Goal: Task Accomplishment & Management: Use online tool/utility

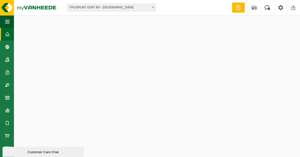
click at [132, 10] on span "THUISPUNT GENT BV - [GEOGRAPHIC_DATA]" at bounding box center [111, 7] width 88 height 7
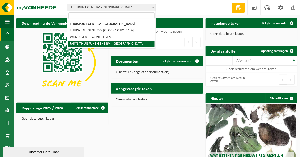
select select "126076"
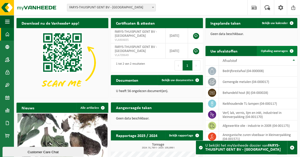
click at [271, 51] on span "Ophaling aanvragen" at bounding box center [274, 51] width 27 height 3
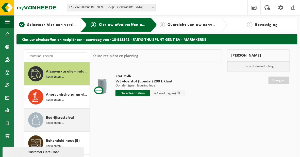
scroll to position [8, 0]
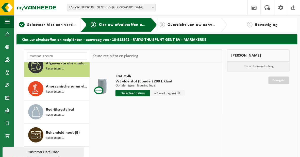
click at [116, 7] on span "FARYS-THUISPUNT GENT BV - [GEOGRAPHIC_DATA]" at bounding box center [111, 7] width 88 height 7
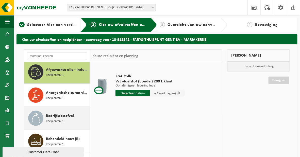
scroll to position [0, 0]
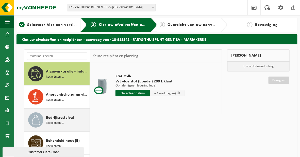
click at [56, 119] on span "Bedrijfsrestafval" at bounding box center [60, 118] width 28 height 6
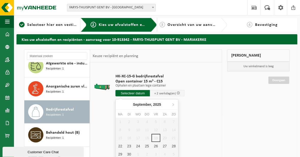
click at [128, 94] on input "text" at bounding box center [133, 93] width 35 height 6
click at [123, 147] on div "22" at bounding box center [120, 146] width 9 height 8
type input "Van 2025-09-22"
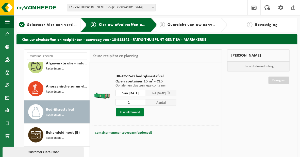
click at [130, 113] on button "In winkelmand" at bounding box center [130, 112] width 28 height 8
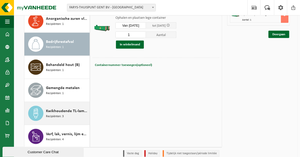
scroll to position [90, 0]
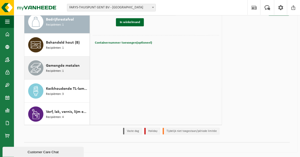
click at [65, 63] on span "Gemengde metalen" at bounding box center [63, 66] width 34 height 6
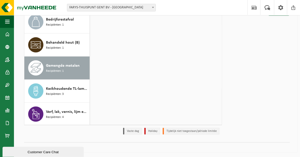
scroll to position [0, 0]
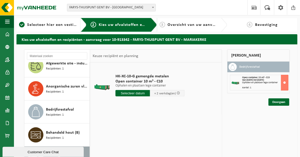
click at [146, 94] on input "text" at bounding box center [133, 93] width 35 height 6
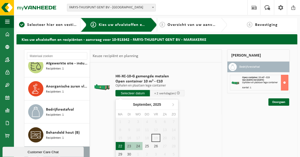
click at [120, 146] on div "22" at bounding box center [120, 146] width 9 height 8
type input "Van 2025-09-22"
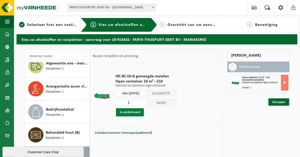
click at [132, 113] on button "In winkelmand" at bounding box center [130, 112] width 28 height 8
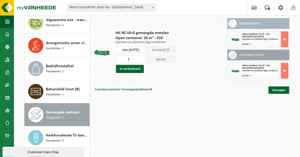
scroll to position [46, 0]
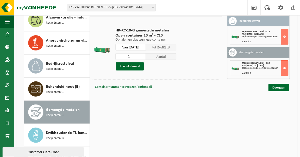
click at [137, 110] on div "HK-XC-10-G gemengde metalen Open container 10 m³ - C10 Ophalen en plaatsen lege…" at bounding box center [156, 93] width 132 height 152
click at [277, 91] on link "Doorgaan" at bounding box center [279, 87] width 21 height 7
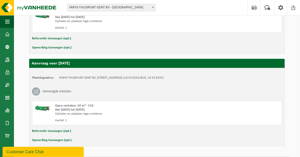
scroll to position [153, 0]
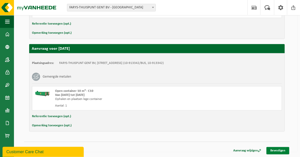
click at [273, 149] on link "Bevestigen" at bounding box center [278, 150] width 23 height 7
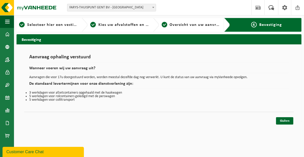
click at [157, 116] on div "Sluiten" at bounding box center [159, 114] width 270 height 5
click at [150, 106] on div "Aanvraag ophaling verstuurd Wanneer voeren wij uw aanvraag uit? Aanvragen die v…" at bounding box center [159, 78] width 270 height 57
click at [218, 130] on html "Vestiging: THUISPUNT GENT BV - GENT THUISPUNT GENT BV - MARIAKERKE WONINGENT - …" at bounding box center [152, 78] width 304 height 157
click at [284, 125] on link "Sluiten" at bounding box center [284, 120] width 17 height 7
